Goal: Task Accomplishment & Management: Manage account settings

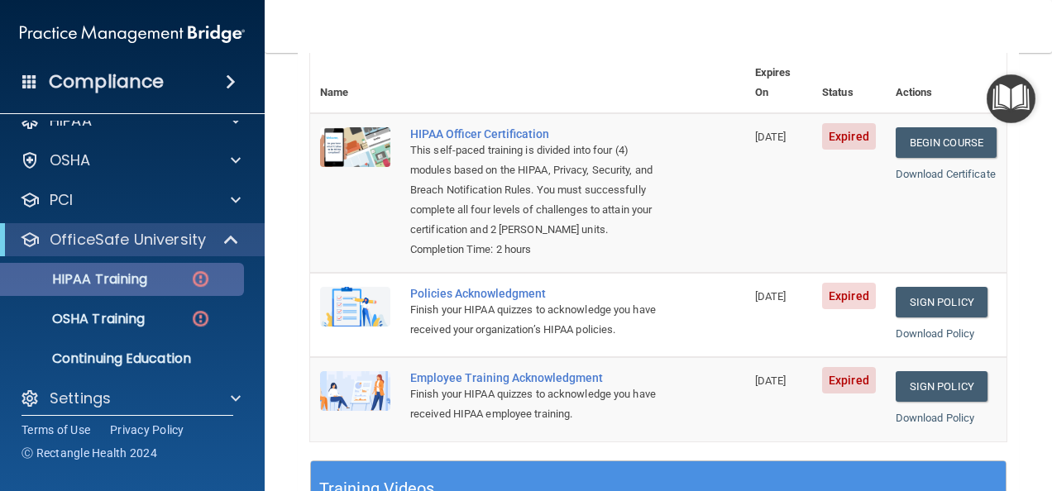
scroll to position [36, 0]
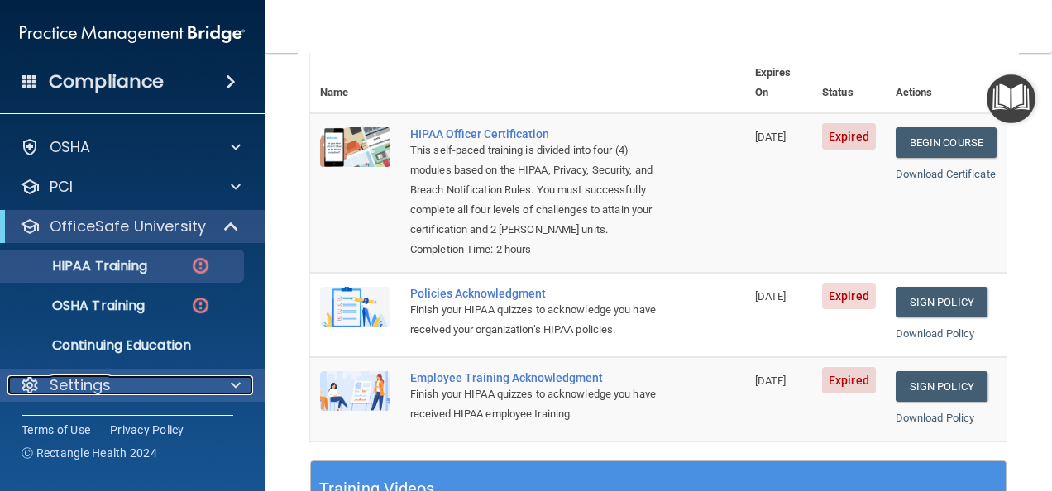
click at [227, 385] on div at bounding box center [233, 386] width 41 height 20
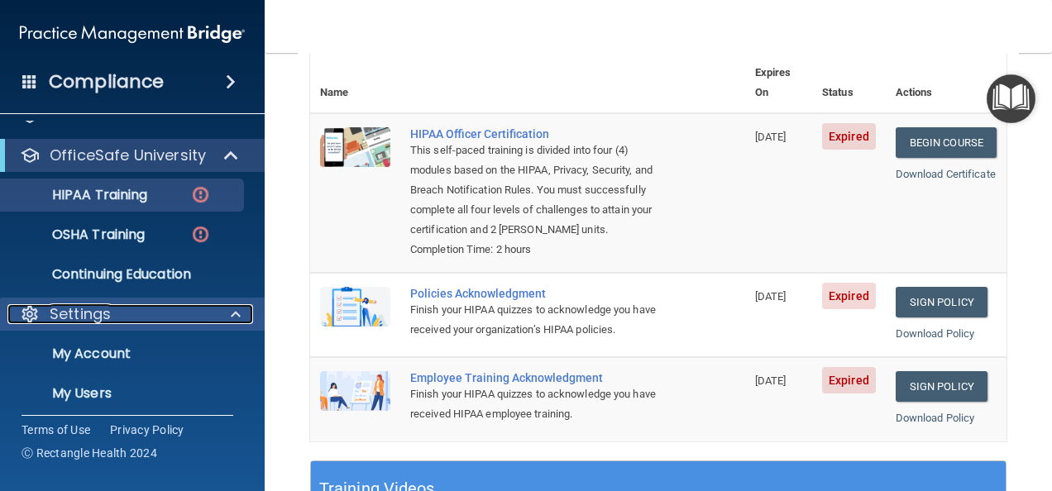
scroll to position [194, 0]
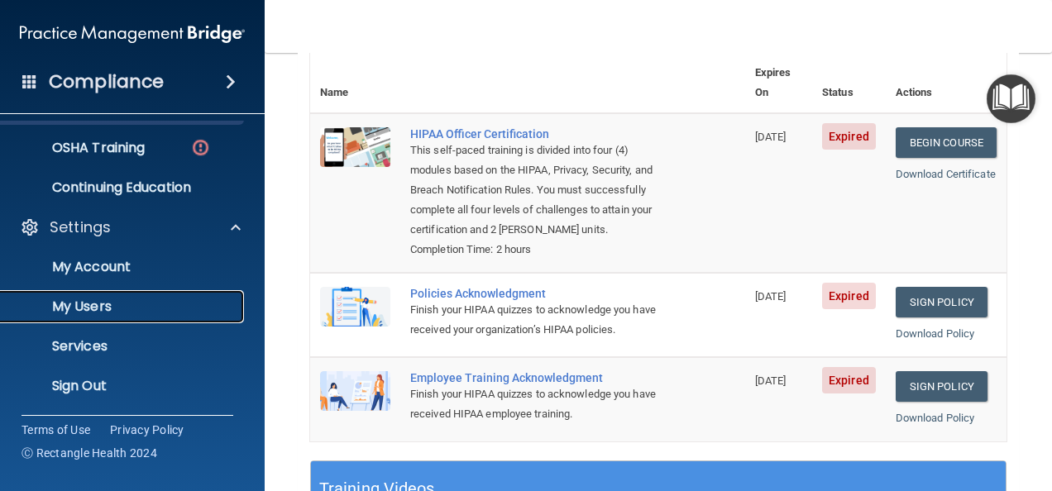
click at [118, 310] on p "My Users" at bounding box center [124, 307] width 226 height 17
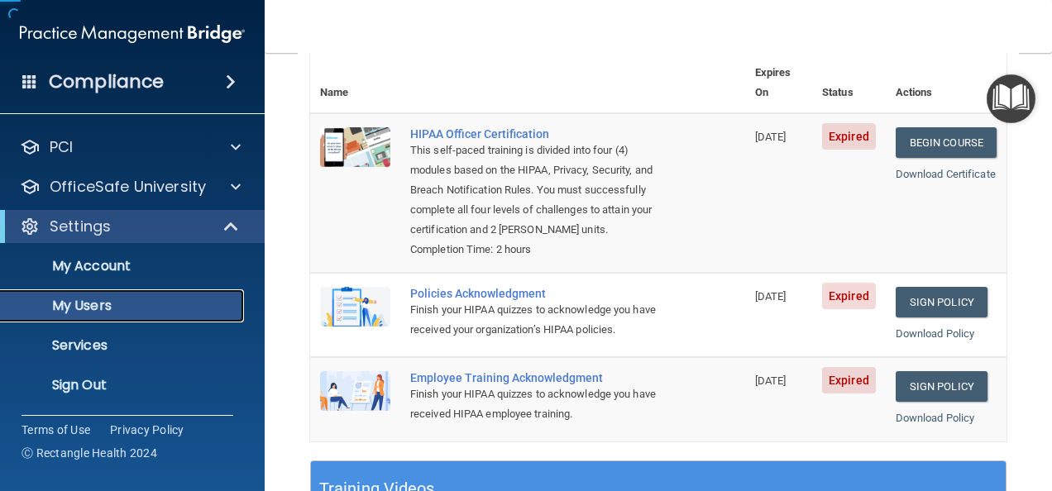
scroll to position [76, 0]
select select "20"
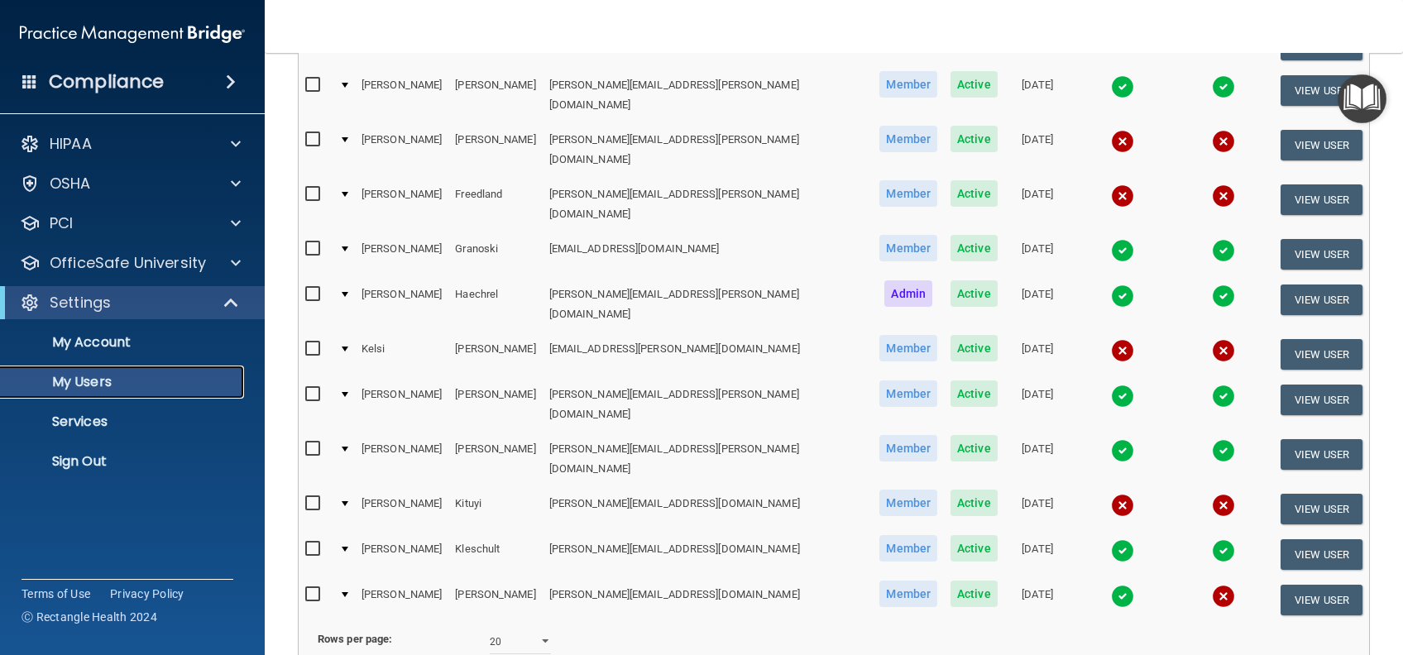
scroll to position [716, 0]
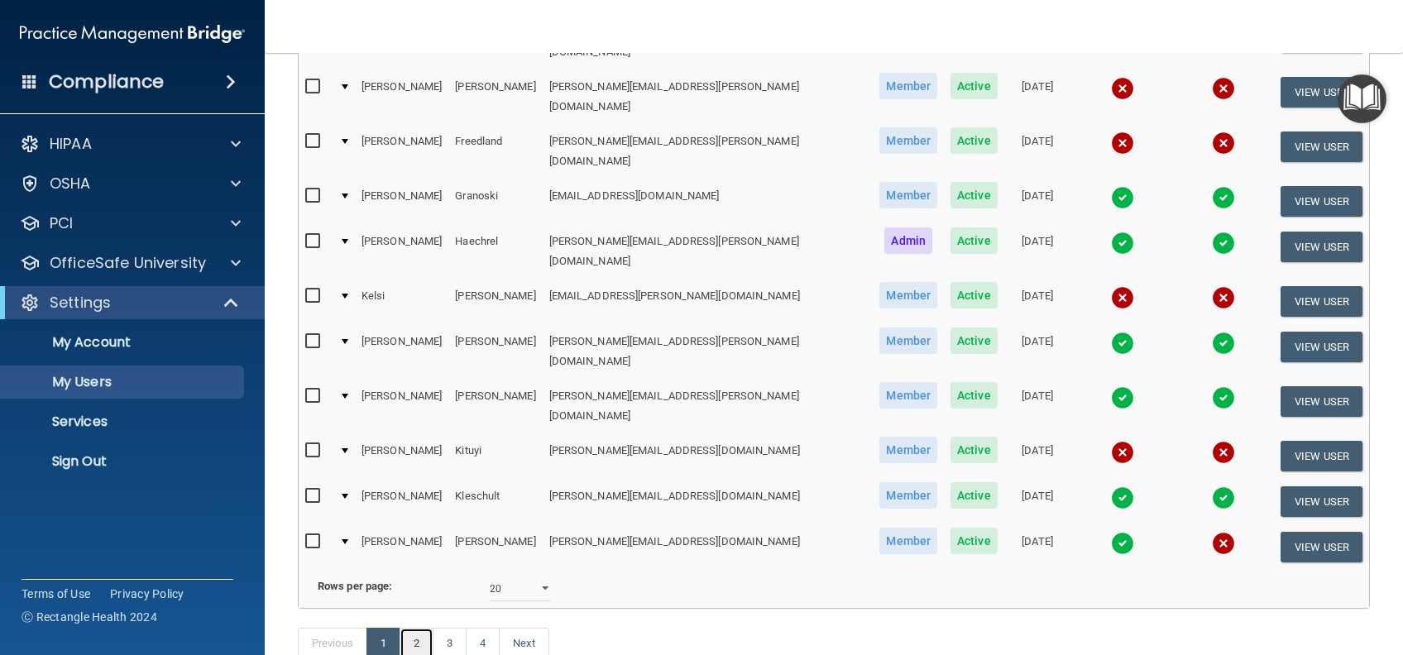
click at [419, 491] on link "2" at bounding box center [417, 643] width 34 height 31
select select "20"
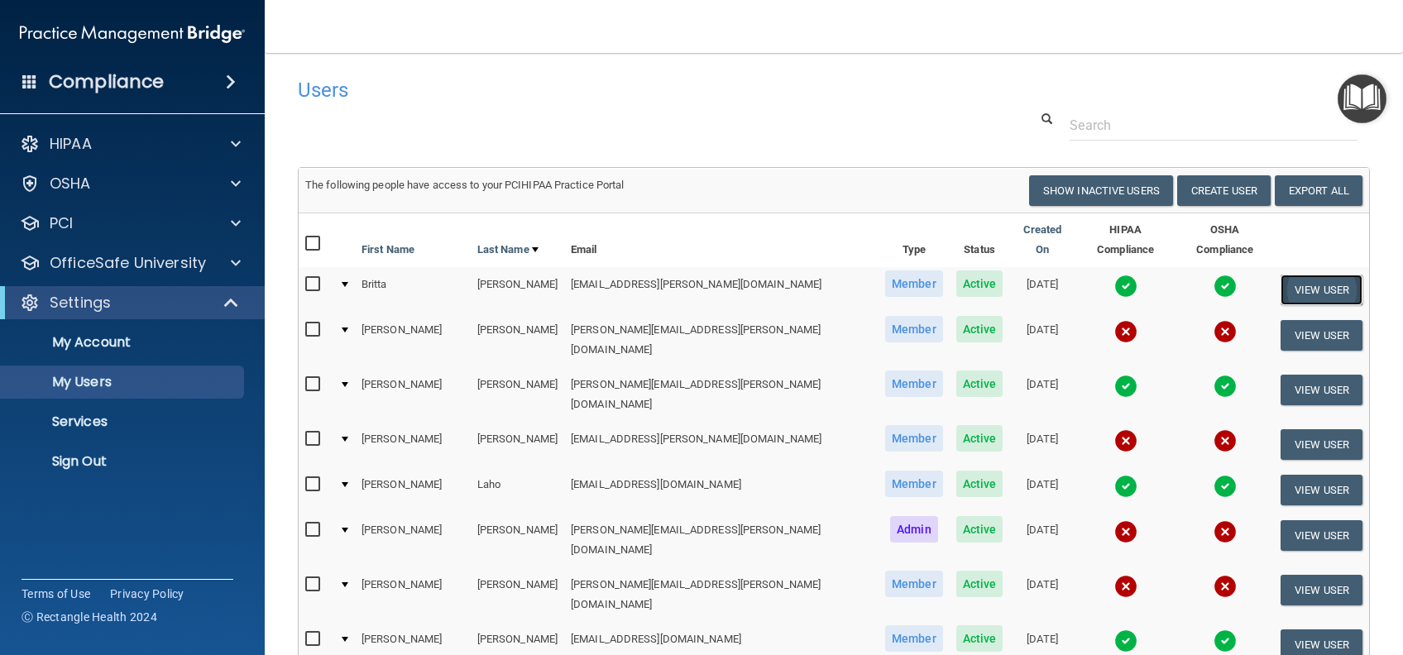
click at [1052, 283] on button "View User" at bounding box center [1322, 290] width 82 height 31
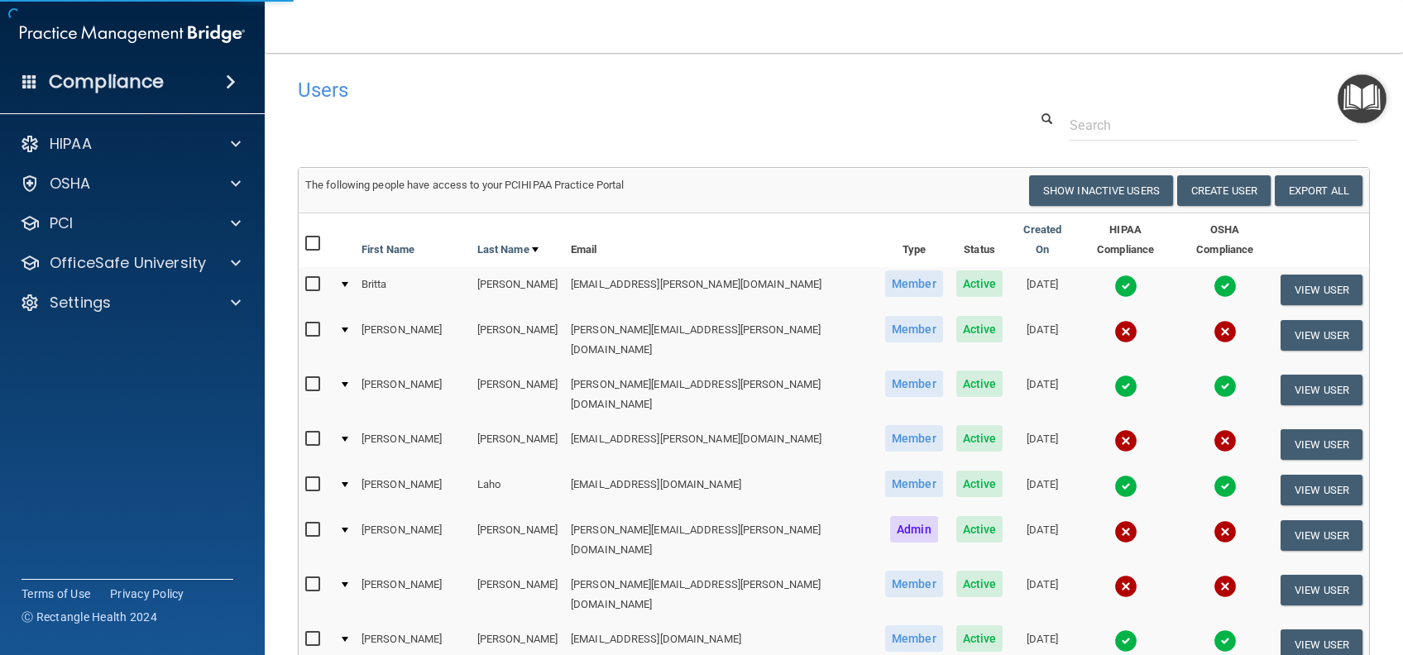
select select "practice_member"
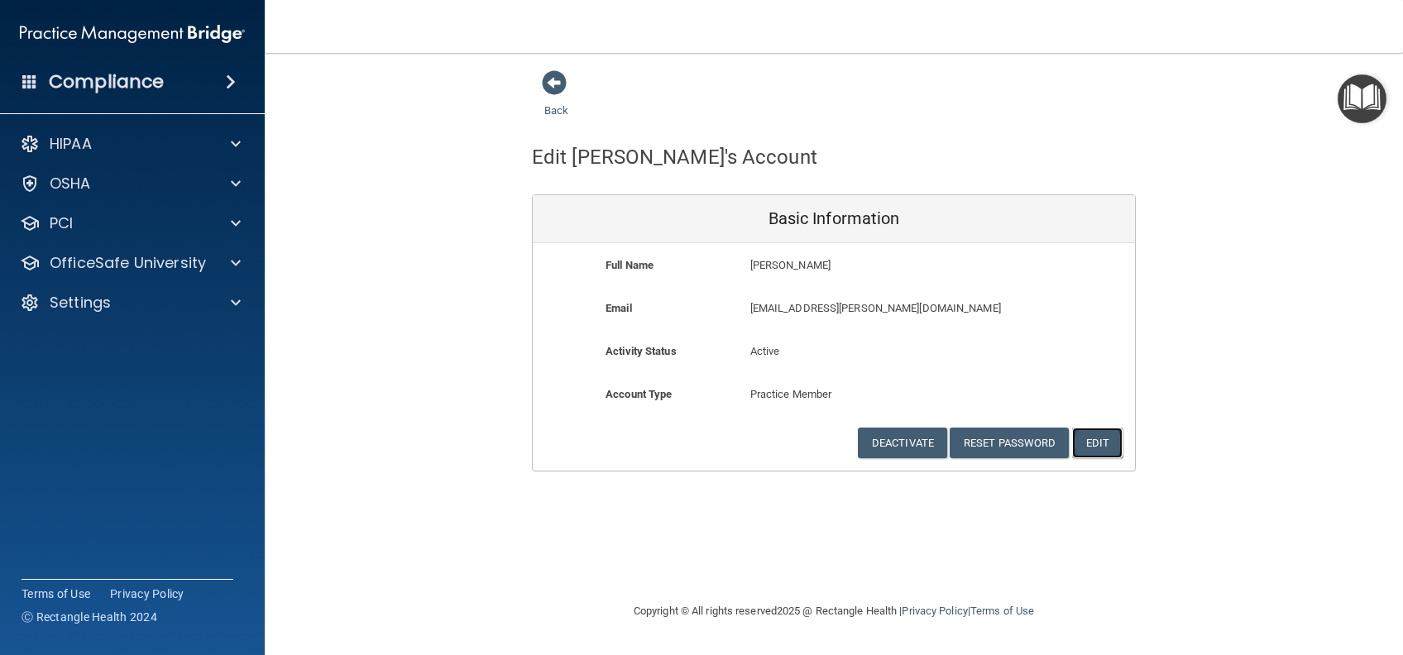
click at [1052, 437] on button "Edit" at bounding box center [1097, 443] width 50 height 31
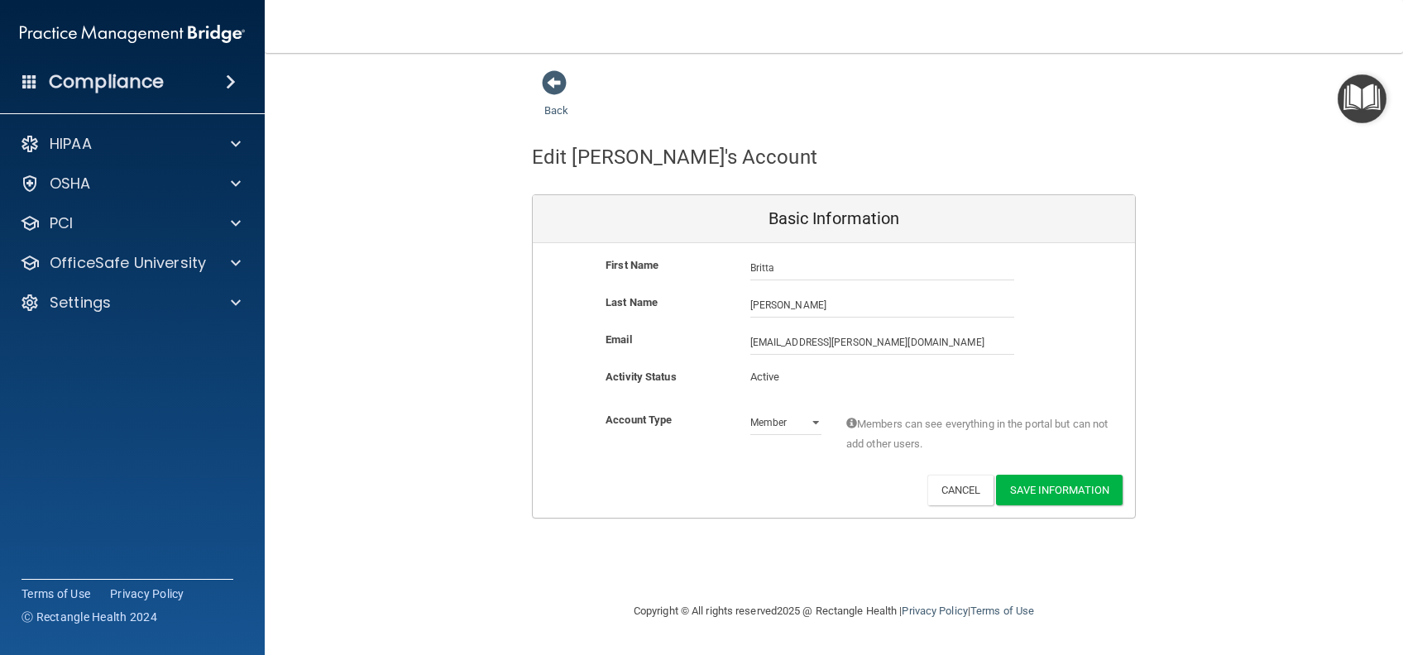
click at [1052, 391] on div "Back Edit [PERSON_NAME]'s Account Basic Information First Name [PERSON_NAME] [P…" at bounding box center [834, 293] width 1072 height 449
click at [927, 486] on button "Cancel" at bounding box center [960, 490] width 67 height 31
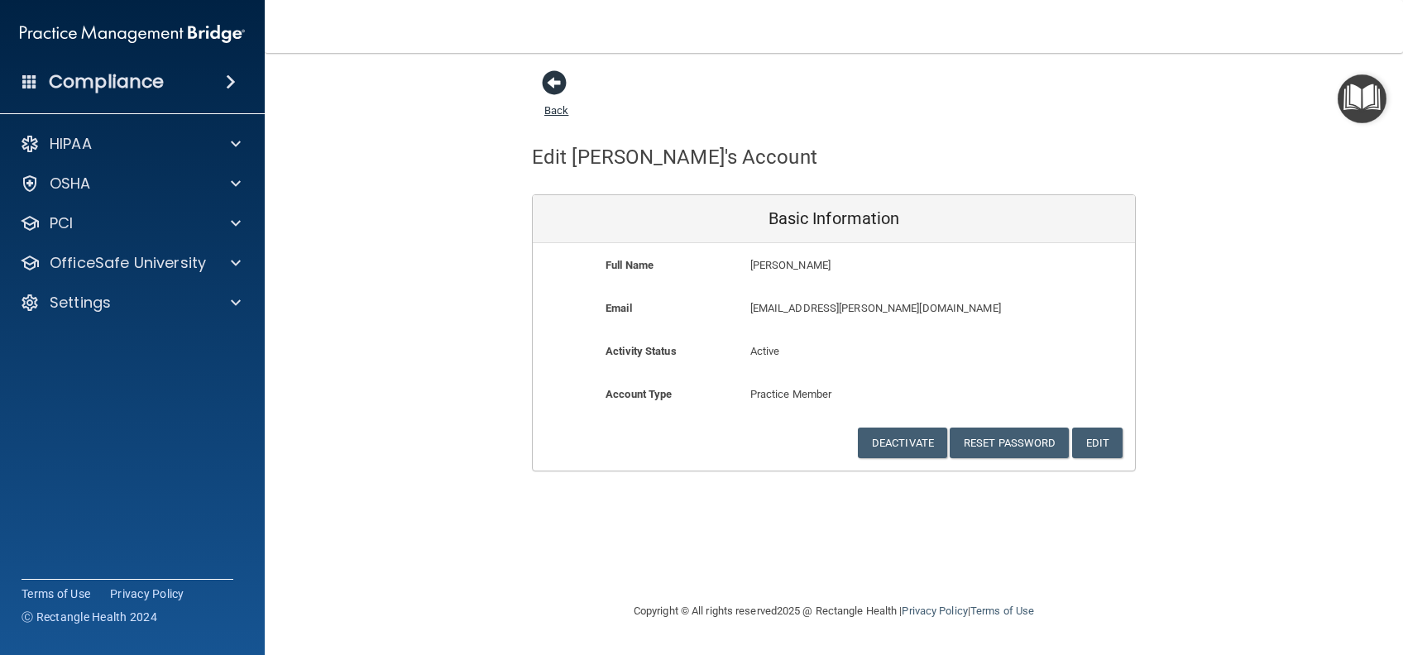
click at [558, 88] on span at bounding box center [554, 82] width 25 height 25
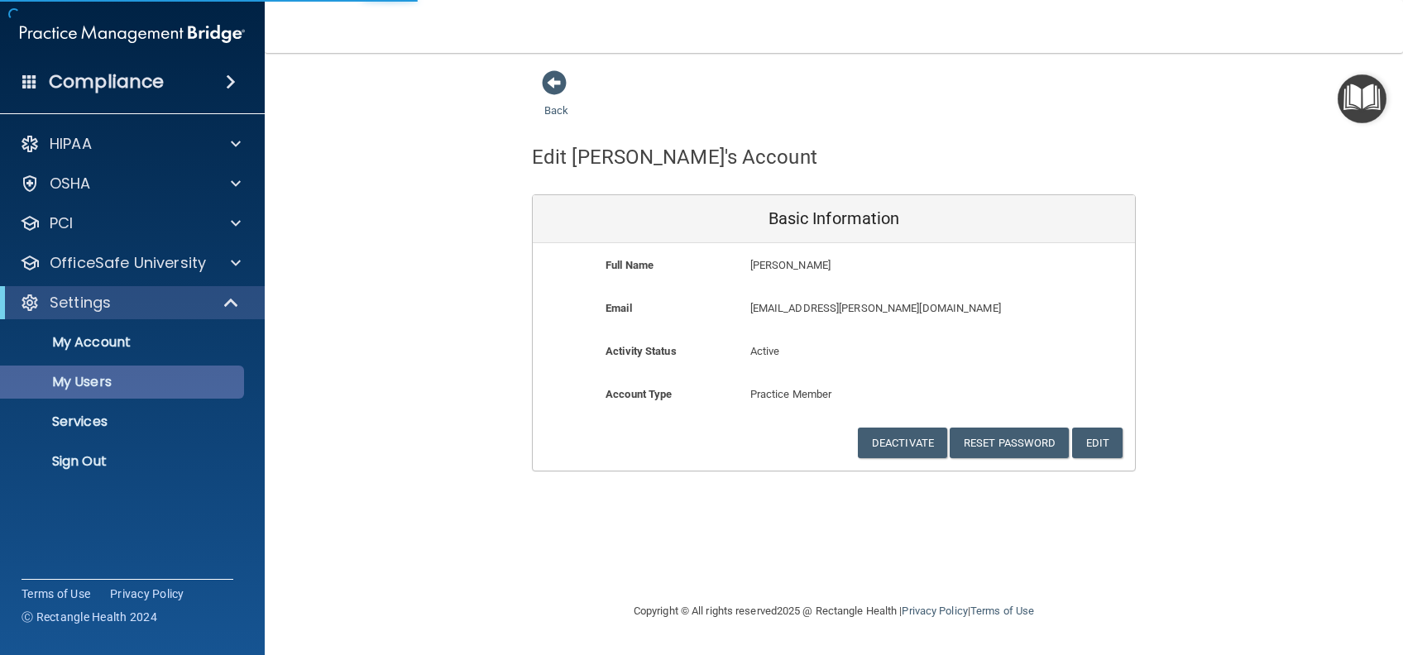
select select "20"
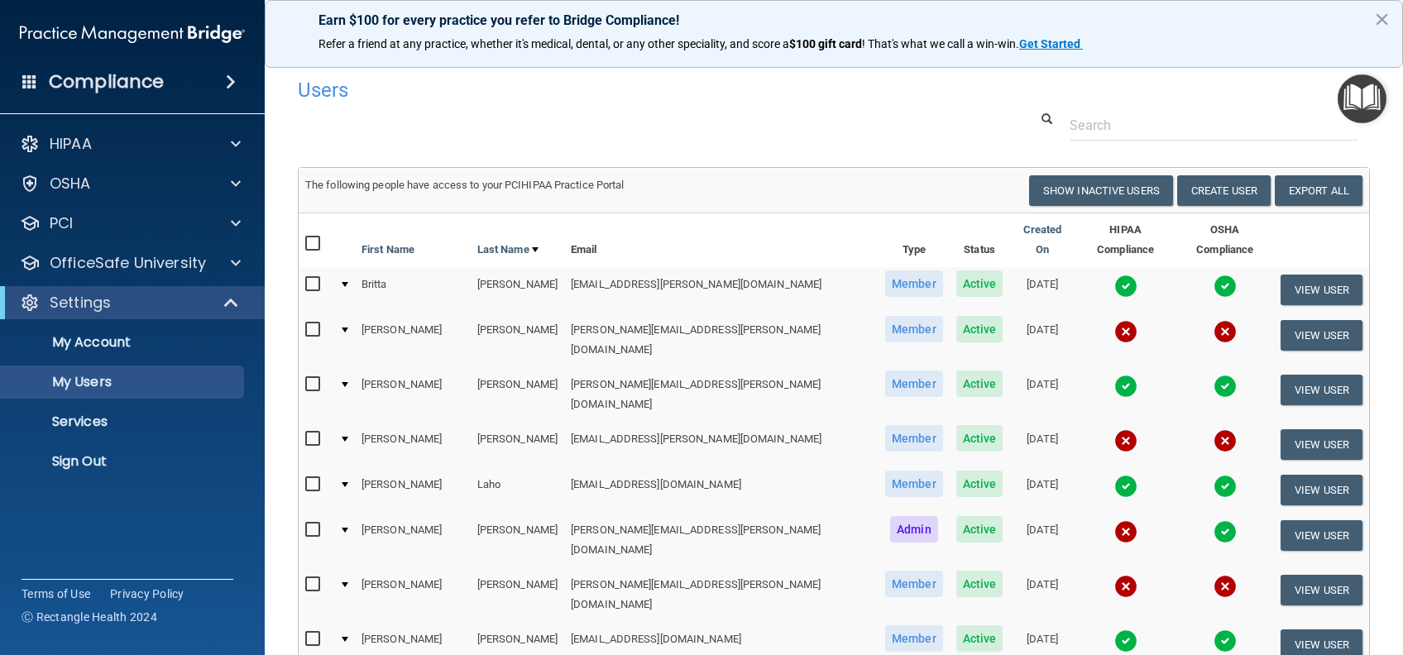
select select "20"
